Goal: Information Seeking & Learning: Understand process/instructions

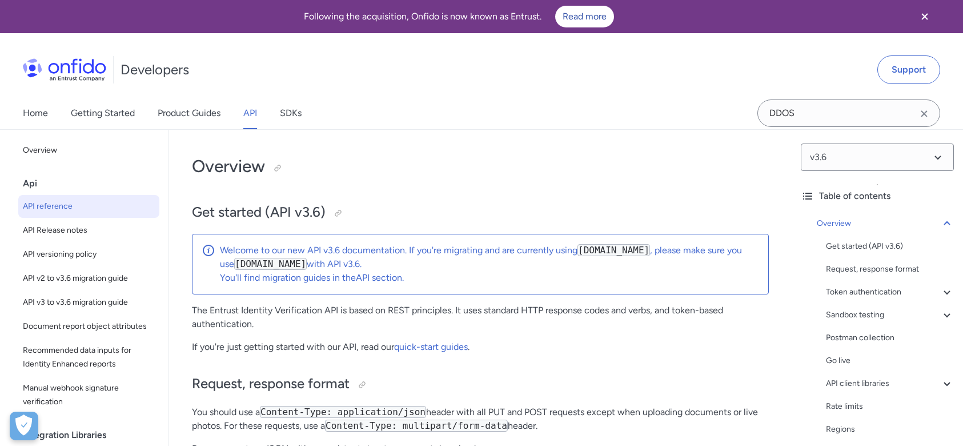
select select "http"
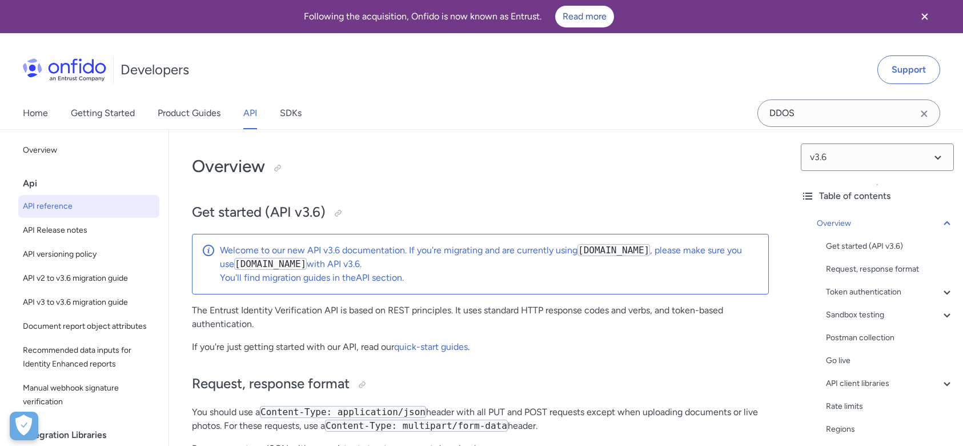
select select "http"
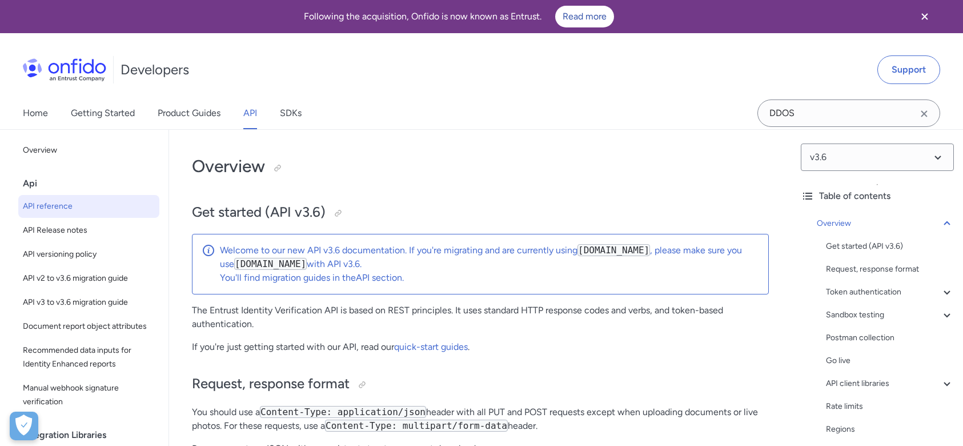
select select "http"
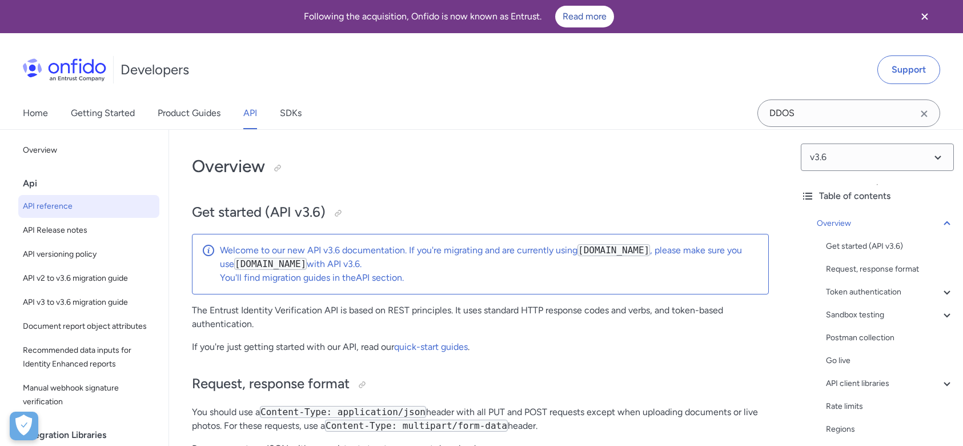
select select "http"
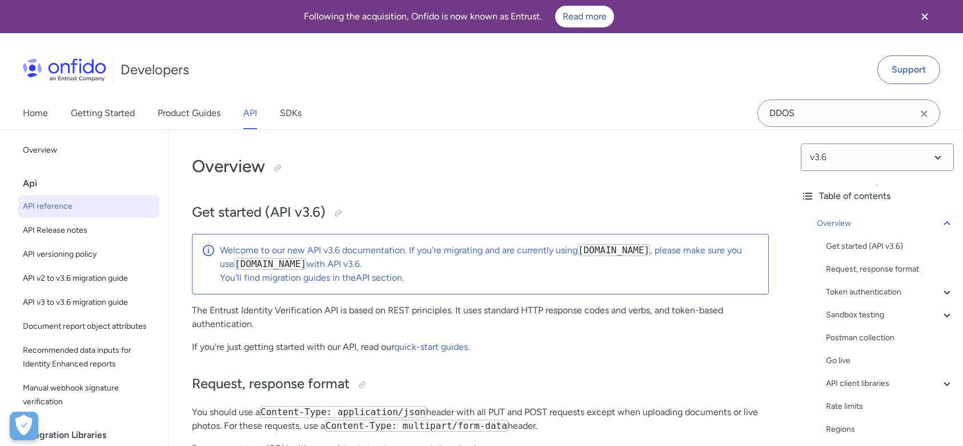
select select "http"
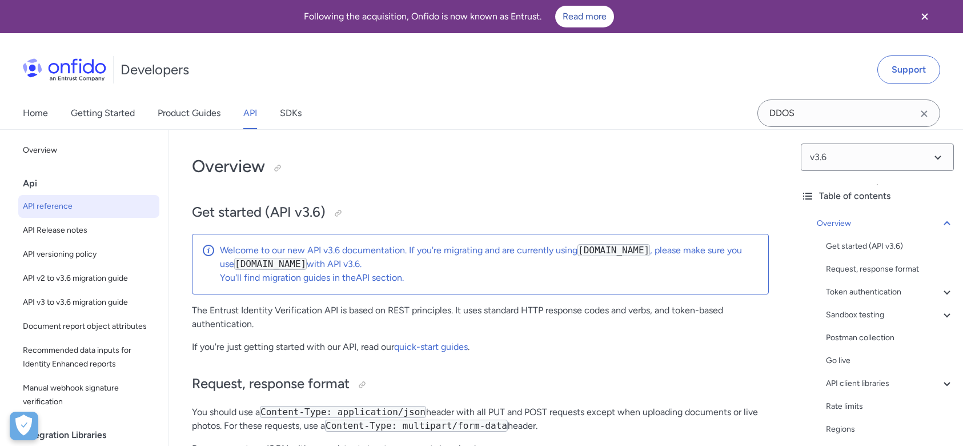
select select "http"
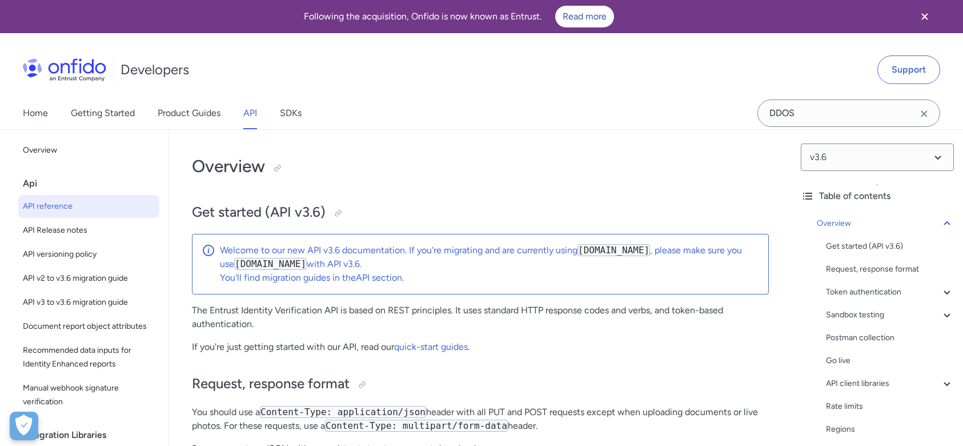
select select "http"
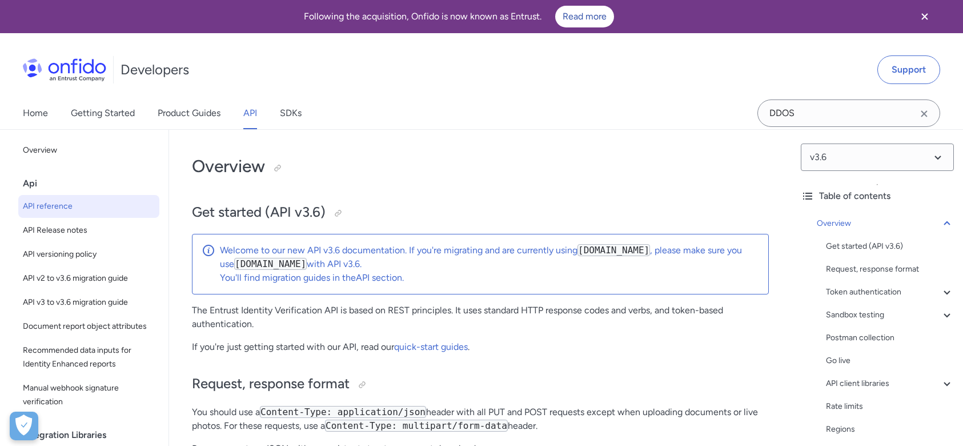
select select "http"
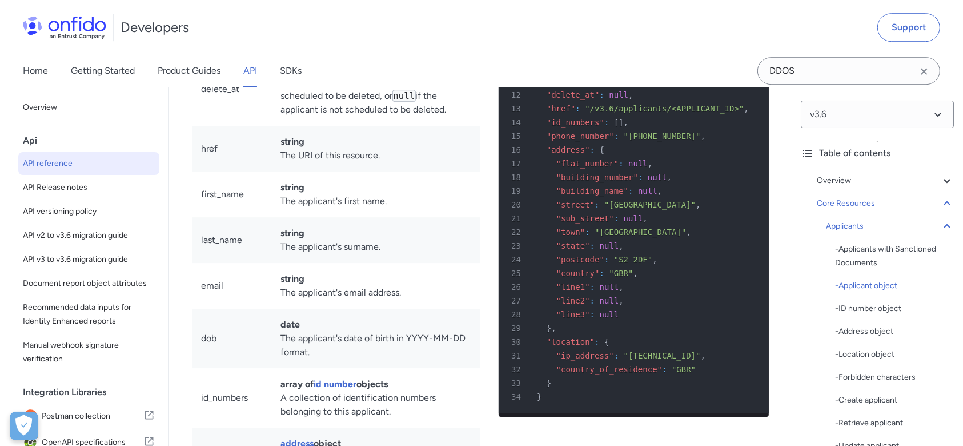
scroll to position [14506, 0]
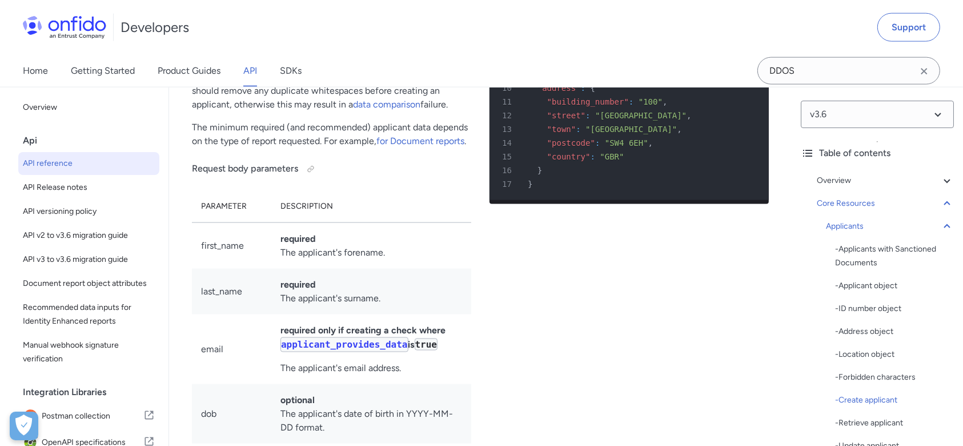
scroll to position [14590, 0]
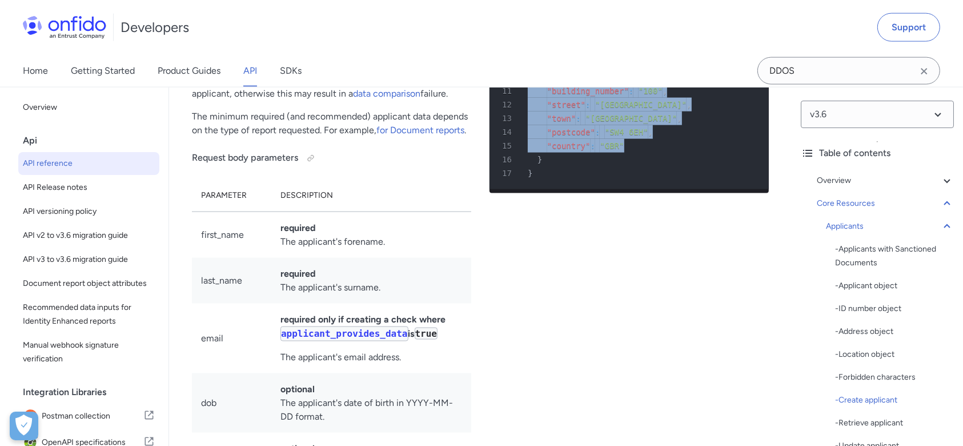
drag, startPoint x: 533, startPoint y: 247, endPoint x: 629, endPoint y: 356, distance: 145.7
click at [629, 189] on pre "1 POST /v3.6/applicants/ HTTP/1.1 2 Host : [DOMAIN_NAME] 3 Authorization : Toke…" at bounding box center [629, 63] width 279 height 251
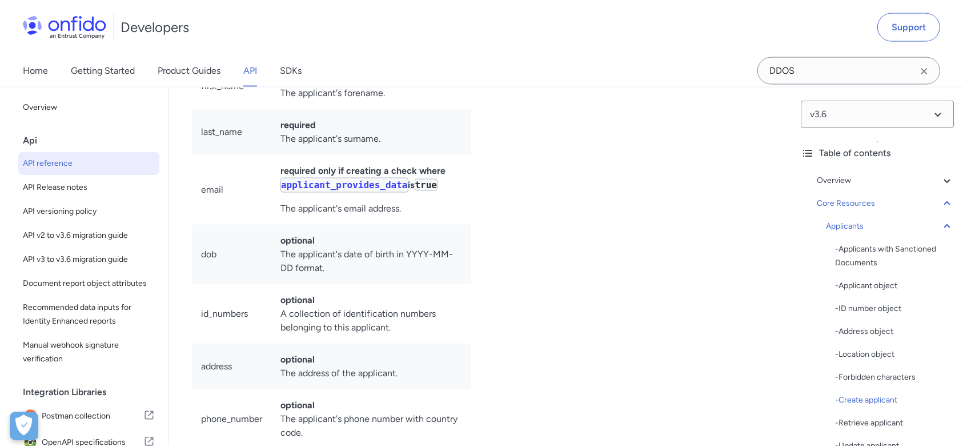
scroll to position [14771, 0]
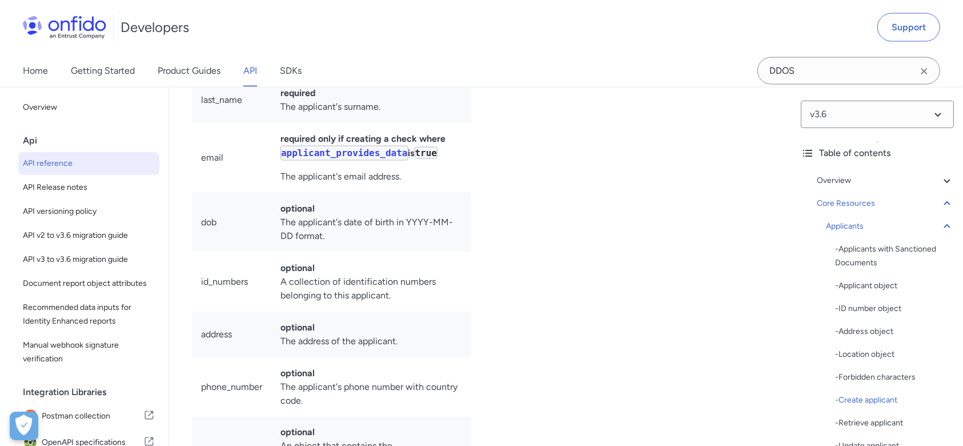
drag, startPoint x: 199, startPoint y: 263, endPoint x: 419, endPoint y: 382, distance: 249.5
click at [419, 382] on tbody "first_name required The applicant's forename. last_name required The applicant'…" at bounding box center [331, 290] width 279 height 518
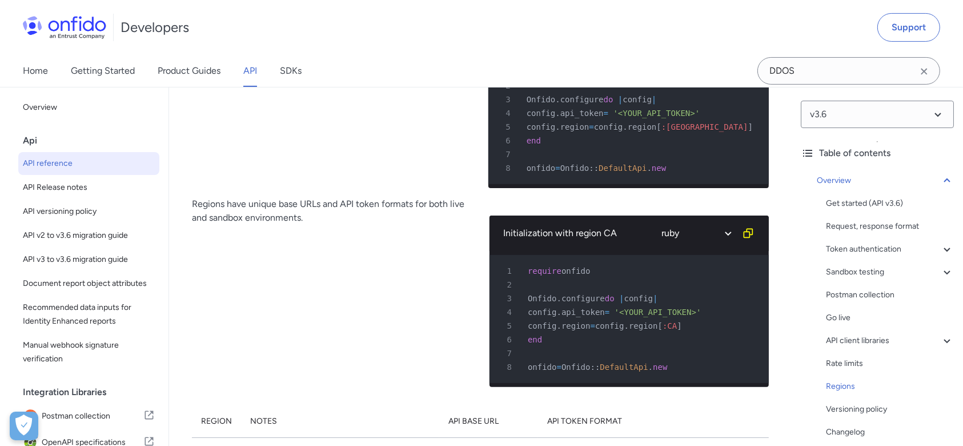
scroll to position [14532, 0]
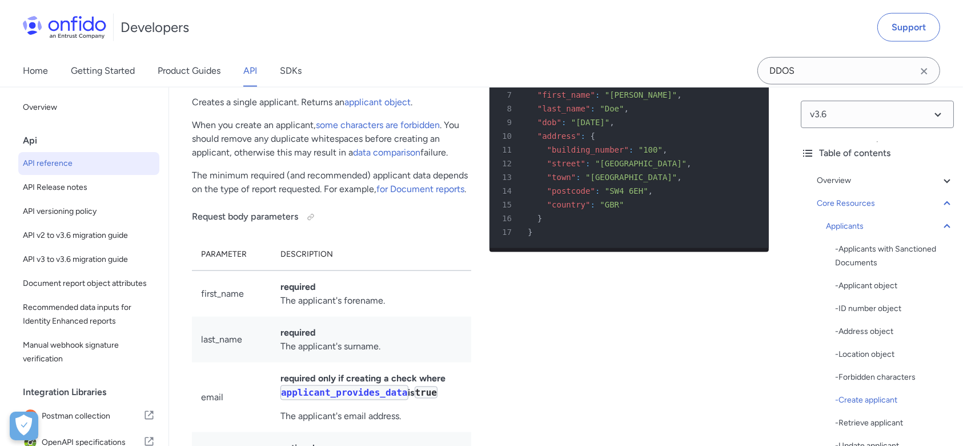
drag, startPoint x: 526, startPoint y: 251, endPoint x: 715, endPoint y: 248, distance: 189.1
click at [715, 47] on div "3 Authorization : Token token=<YOUR_API_TOKEN>" at bounding box center [623, 40] width 259 height 14
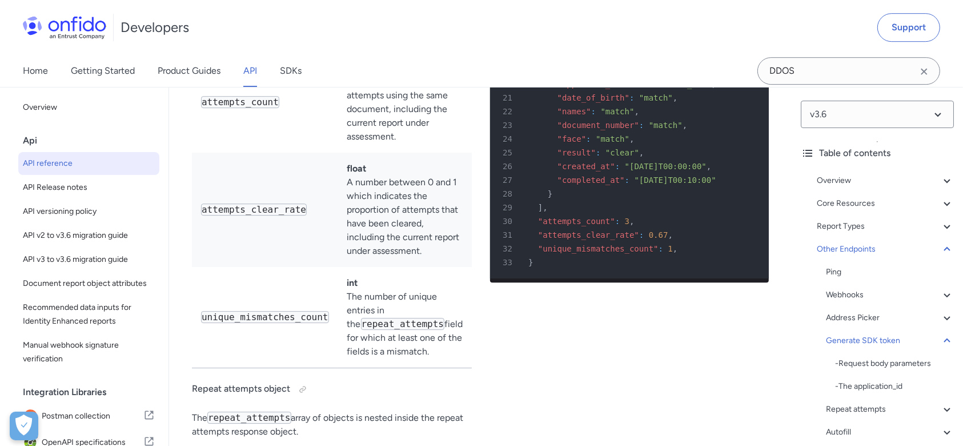
scroll to position [1, 0]
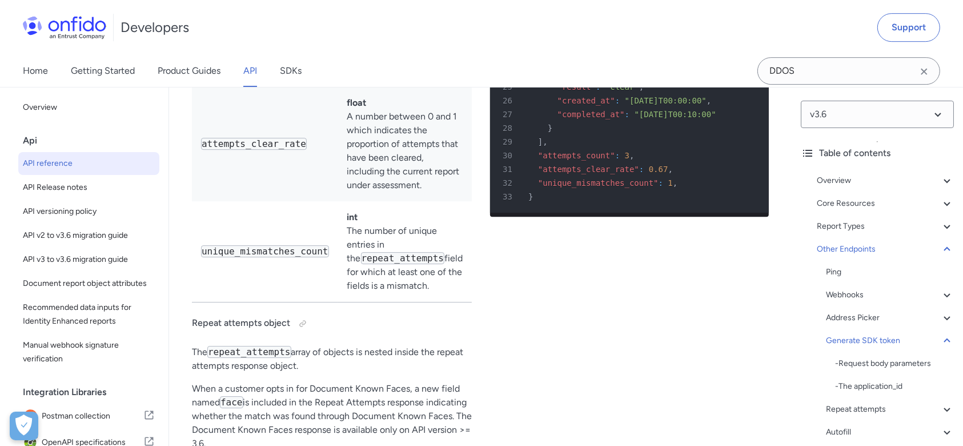
scroll to position [103313, 0]
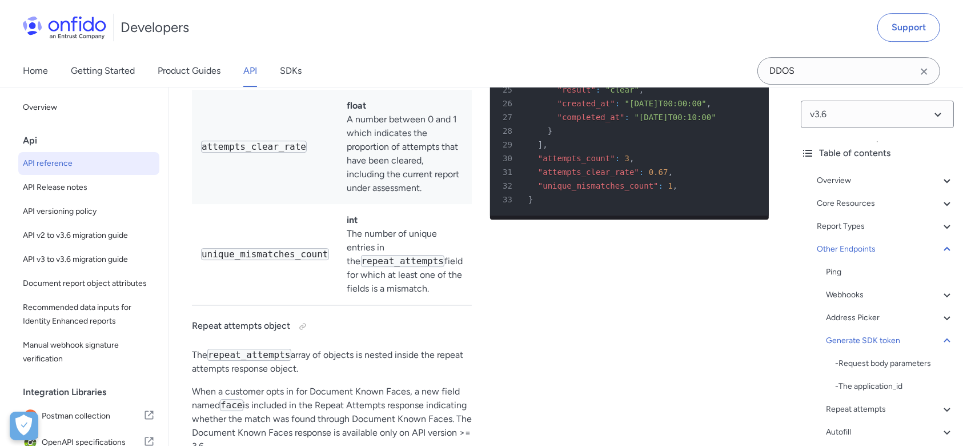
drag, startPoint x: 543, startPoint y: 188, endPoint x: 606, endPoint y: 186, distance: 63.4
